Goal: Find specific page/section: Find specific page/section

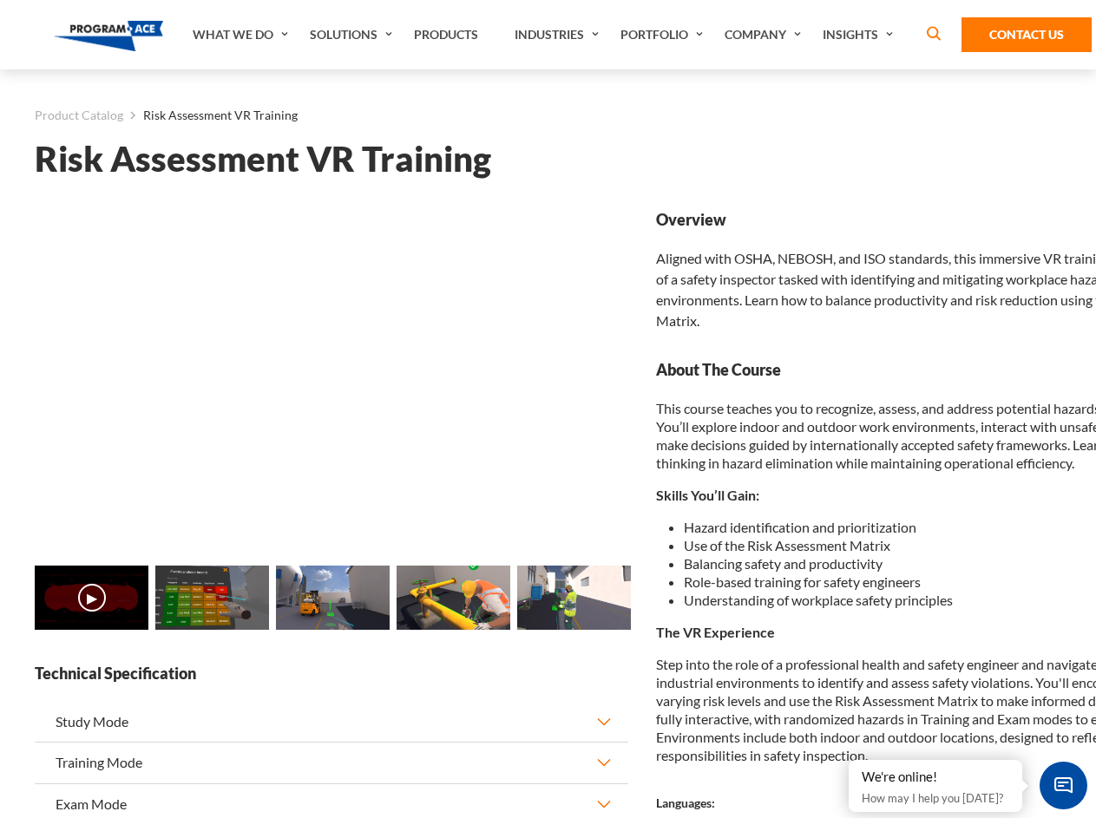
click at [353, 35] on link "Solutions" at bounding box center [353, 34] width 104 height 69
click at [0, 0] on div "AI & Computer Vision Solutions Computer Vision Quality Control AI tools for fas…" at bounding box center [0, 0] width 0 height 0
click at [0, 0] on div "AI & Computer Vision Solutions Virtual Training Solutions Virtual Tour Solution…" at bounding box center [0, 0] width 0 height 0
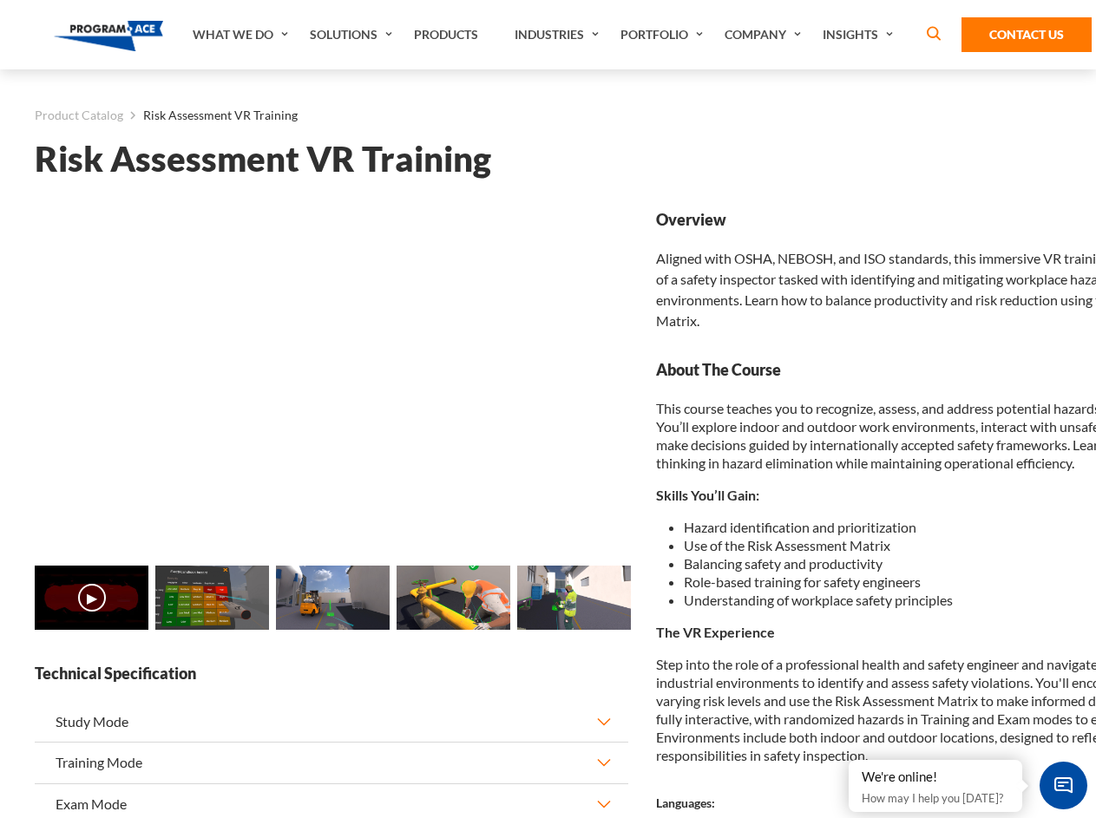
click at [0, 0] on div "AI & Computer Vision Solutions Virtual Training Solutions Virtual Tour Solution…" at bounding box center [0, 0] width 0 height 0
click at [0, 0] on div "AI & Computer Vision Solutions Computer Vision Quality Control AI tools for fas…" at bounding box center [0, 0] width 0 height 0
